Goal: Information Seeking & Learning: Learn about a topic

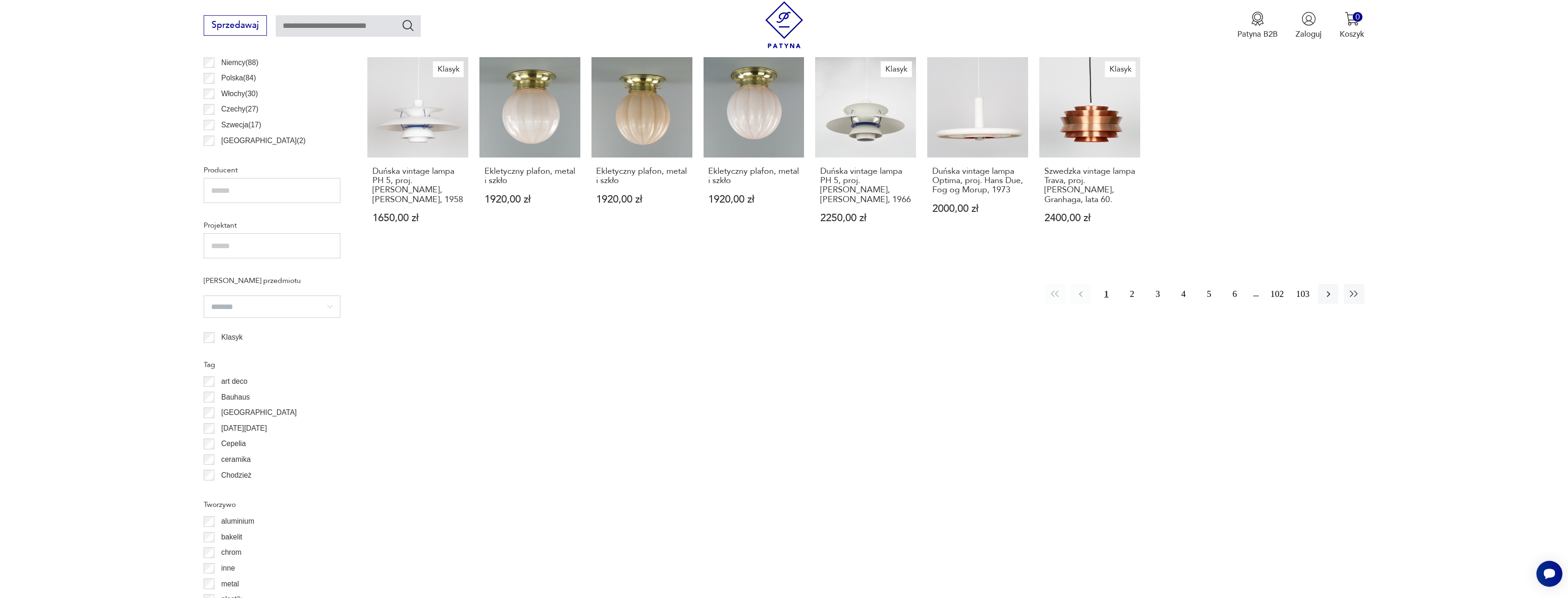
scroll to position [362, 0]
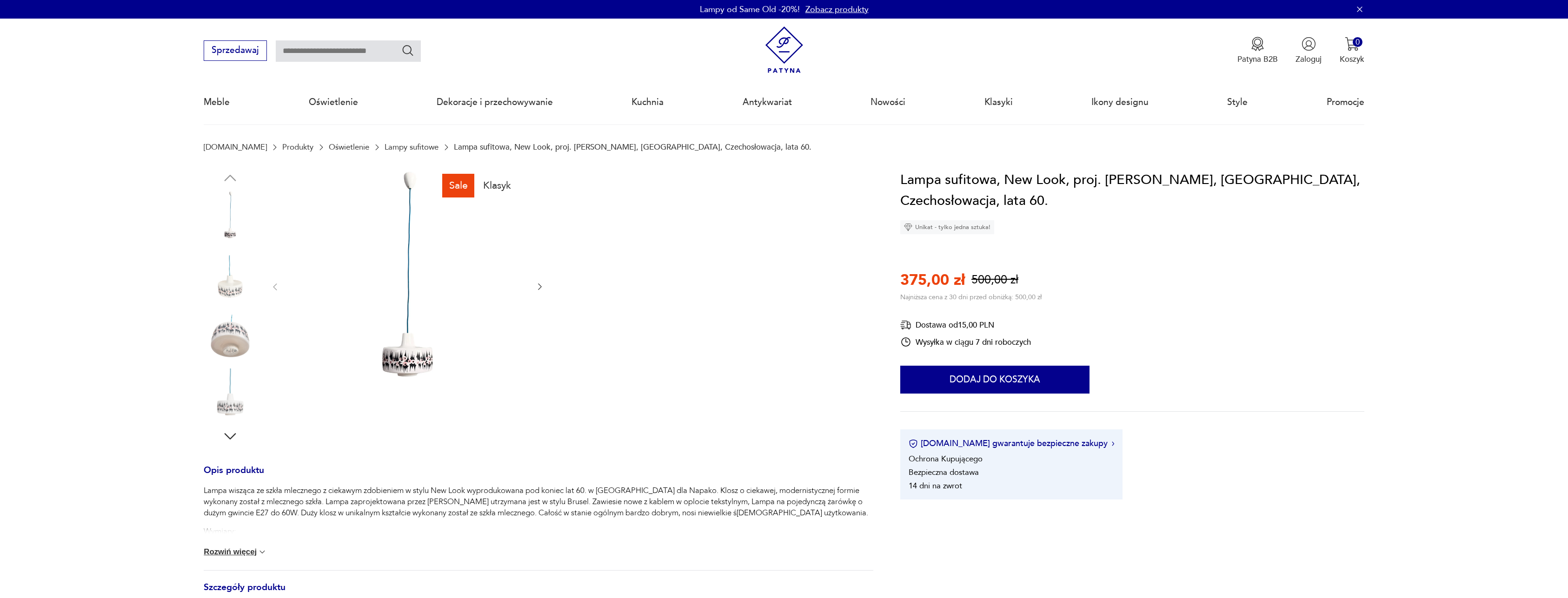
click at [420, 351] on img at bounding box center [408, 286] width 233 height 233
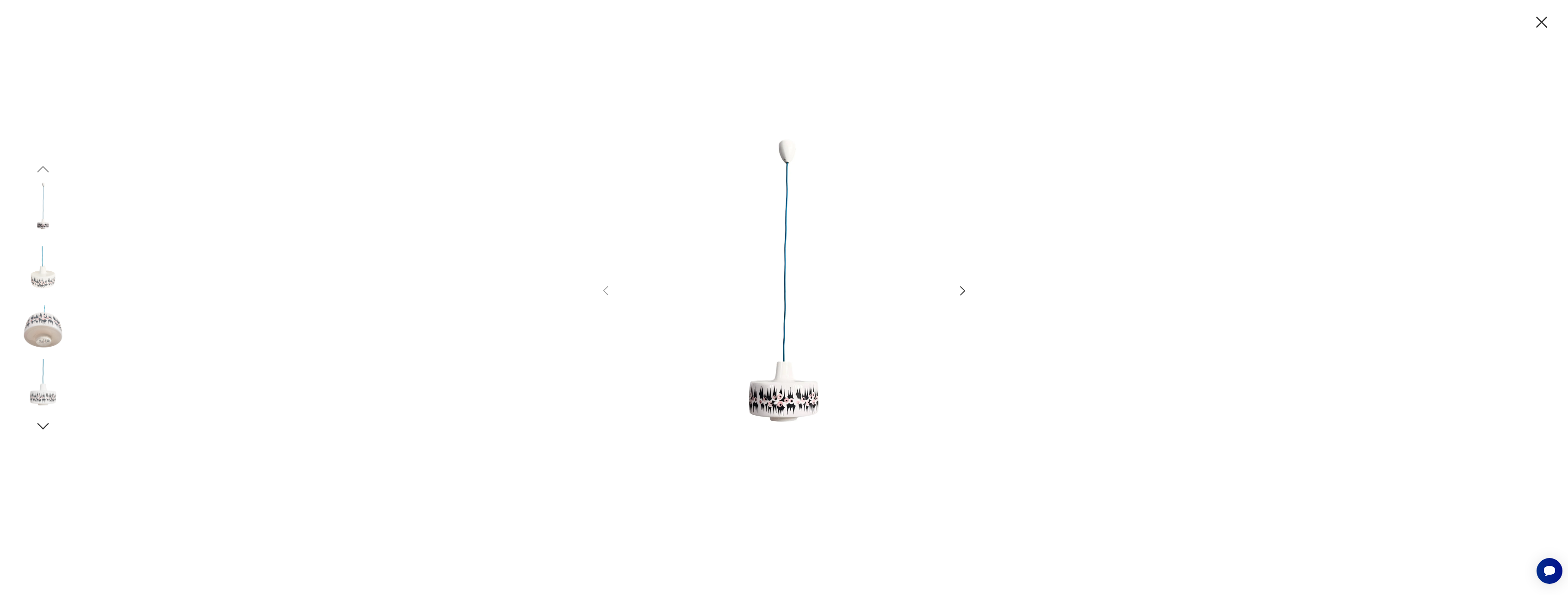
click at [961, 291] on icon "button" at bounding box center [963, 291] width 14 height 14
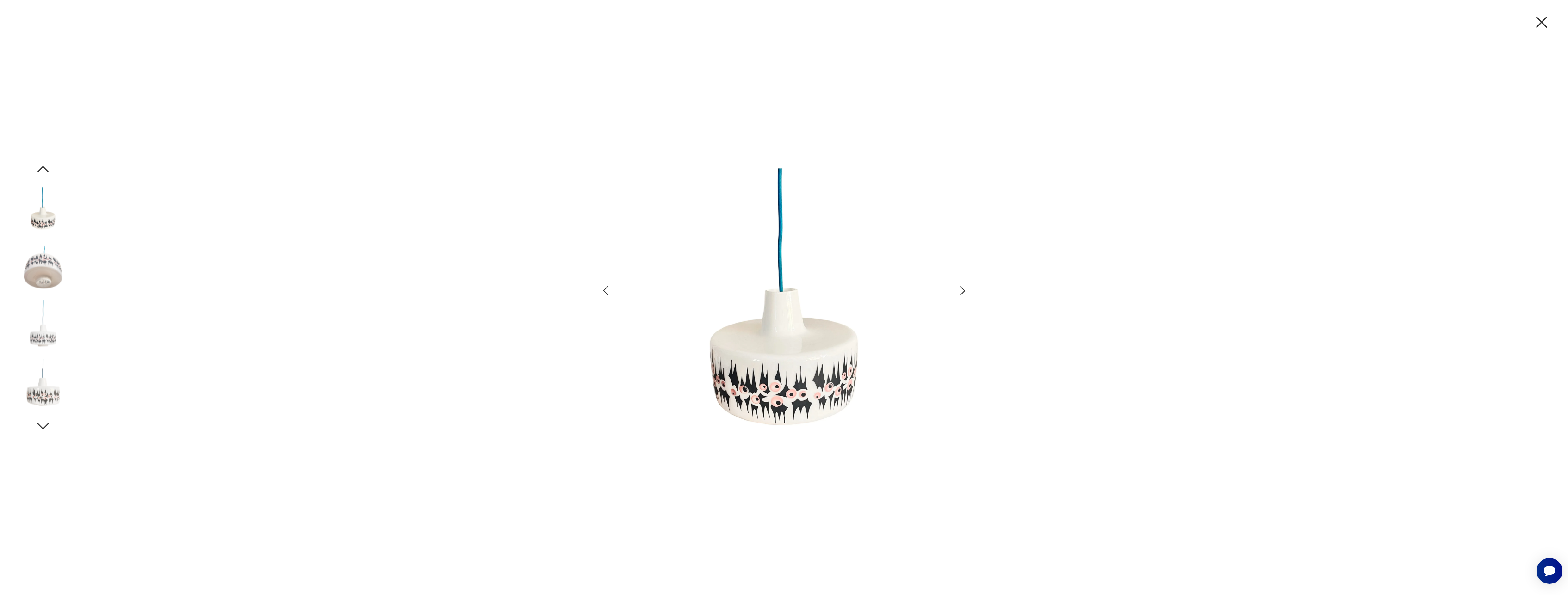
click at [961, 291] on icon "button" at bounding box center [963, 291] width 14 height 14
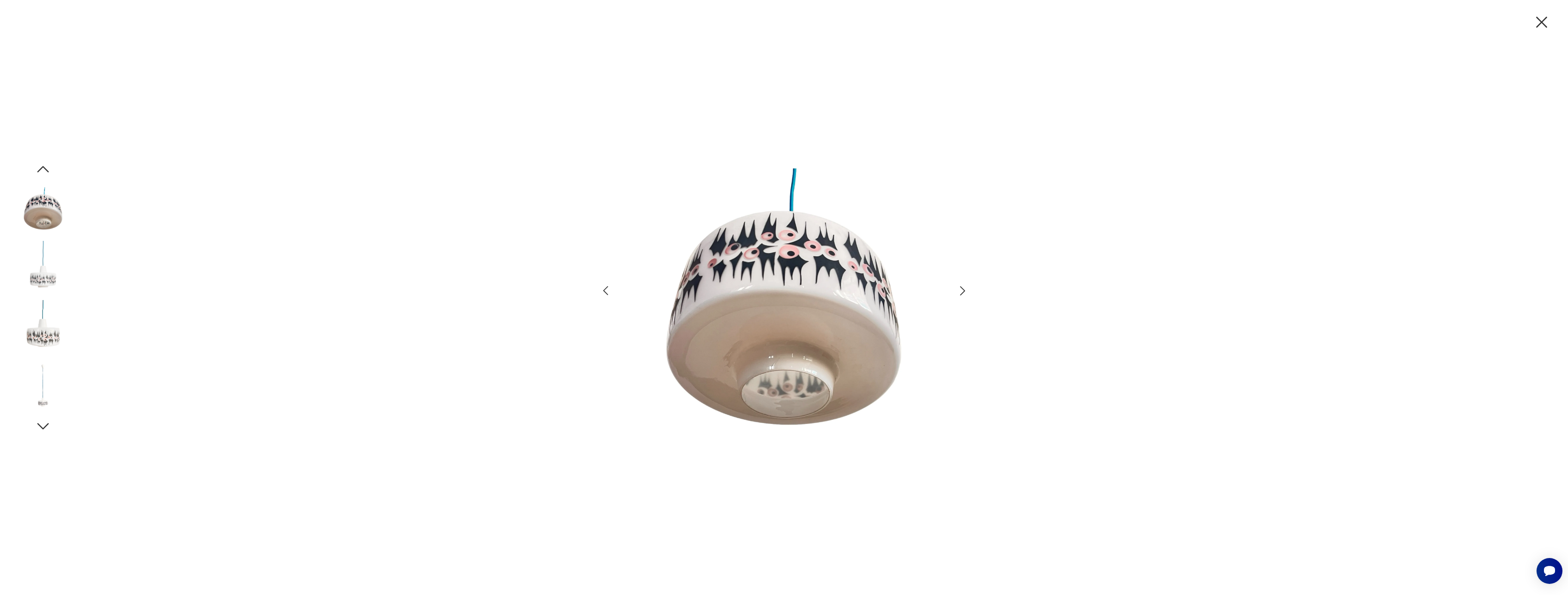
click at [961, 291] on icon "button" at bounding box center [963, 291] width 14 height 14
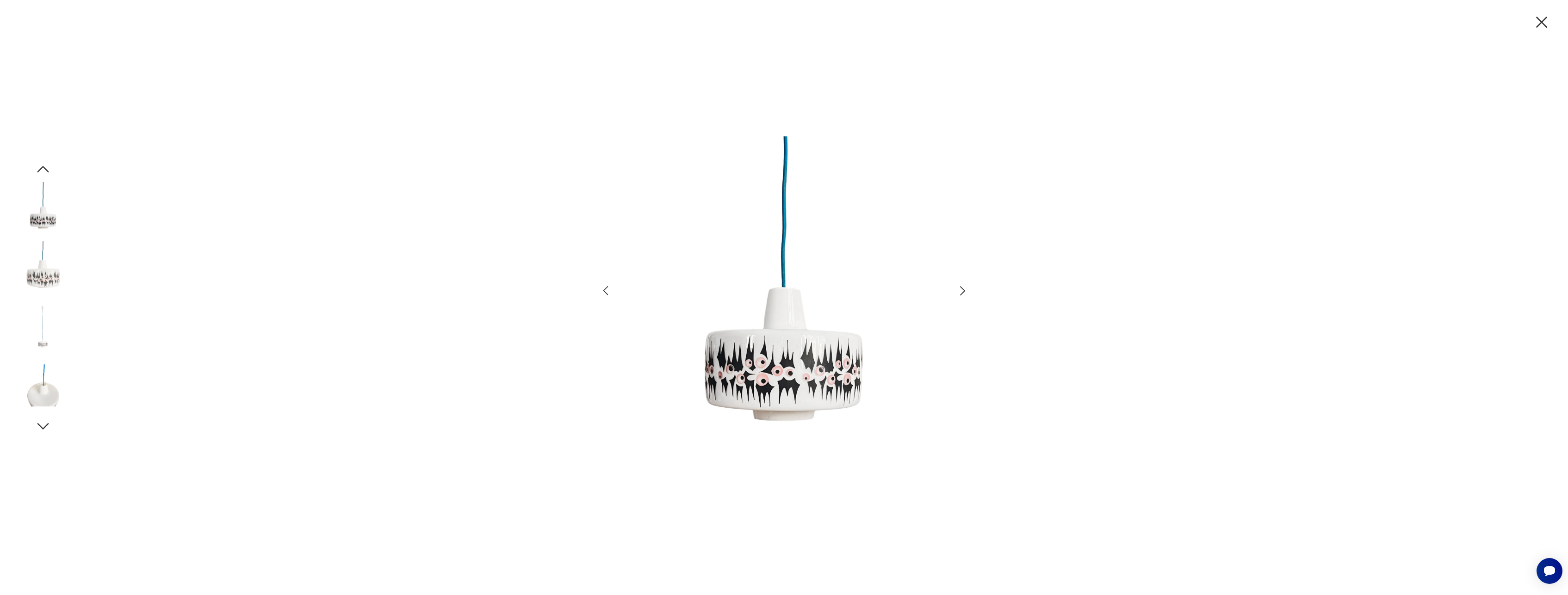
click at [961, 291] on icon "button" at bounding box center [963, 291] width 14 height 14
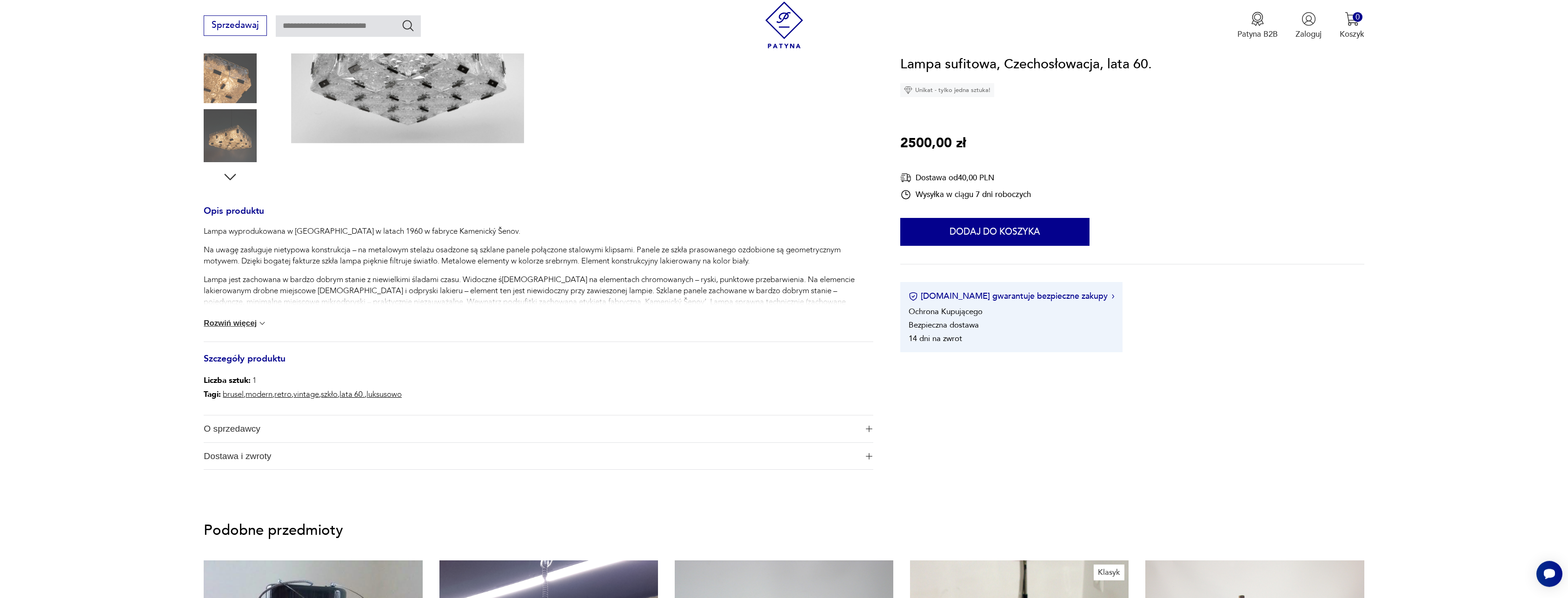
scroll to position [284, 0]
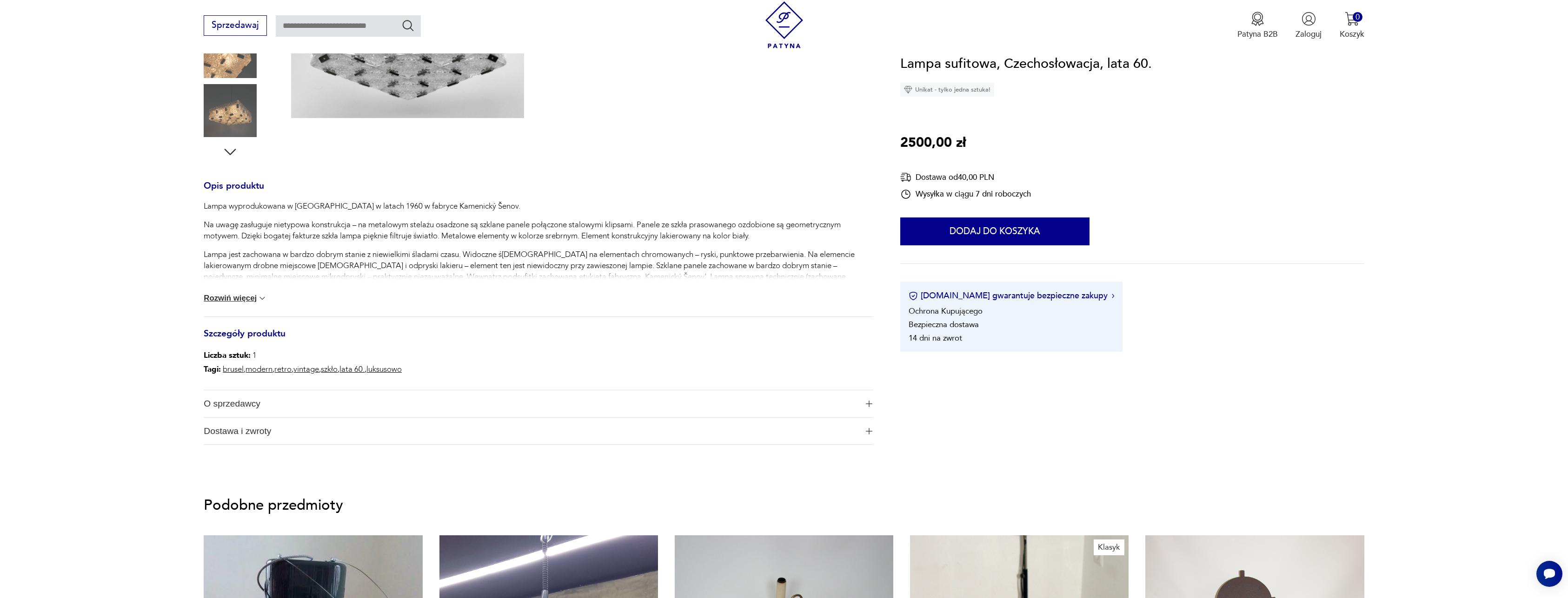
click at [532, 280] on p "Lampa jest zachowana w bardzo dobrym stanie z niewielkimi śladami czasu. Widocz…" at bounding box center [538, 271] width 670 height 45
drag, startPoint x: 432, startPoint y: 207, endPoint x: 494, endPoint y: 204, distance: 62.1
click at [494, 204] on p "Lampa wyprodukowana w Czechosłowacji w latach 1960 w fabryce Kamenický Šenov." at bounding box center [538, 206] width 670 height 11
